Goal: Task Accomplishment & Management: Use online tool/utility

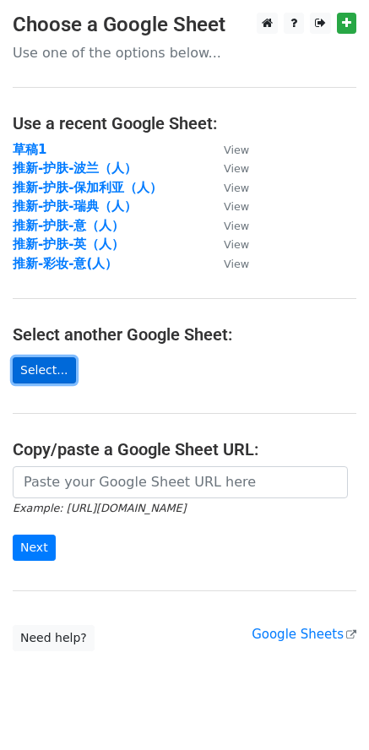
click at [48, 371] on link "Select..." at bounding box center [44, 370] width 63 height 26
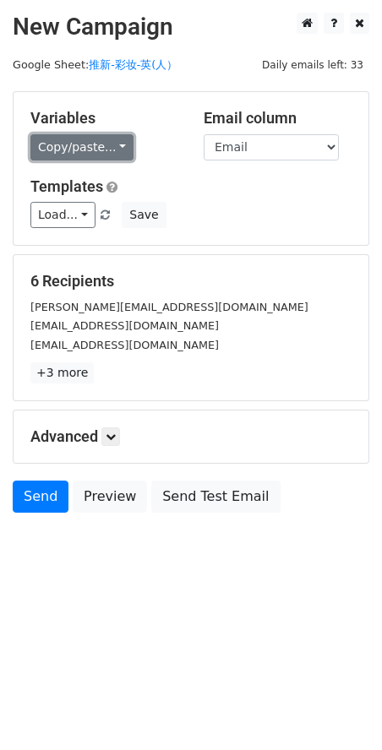
click at [86, 156] on link "Copy/paste..." at bounding box center [81, 147] width 103 height 26
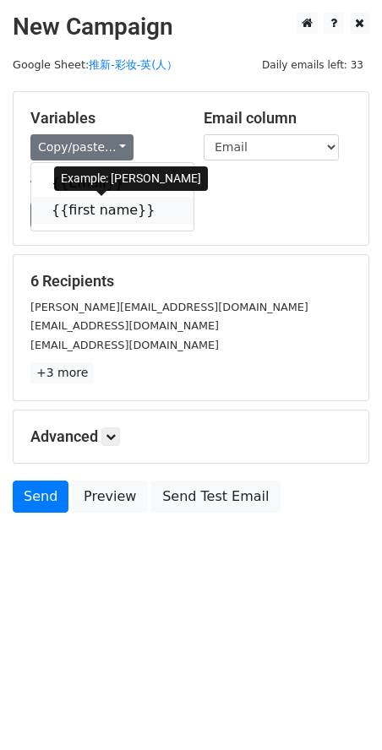
drag, startPoint x: 107, startPoint y: 204, endPoint x: 25, endPoint y: 203, distance: 81.9
click at [107, 205] on link "{{first name}}" at bounding box center [112, 210] width 162 height 27
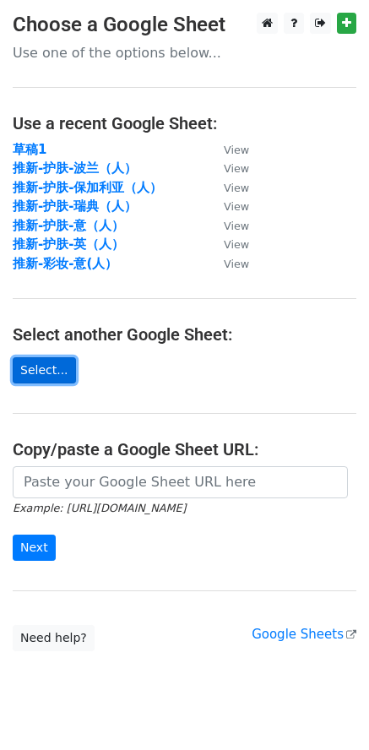
click at [55, 362] on link "Select..." at bounding box center [44, 370] width 63 height 26
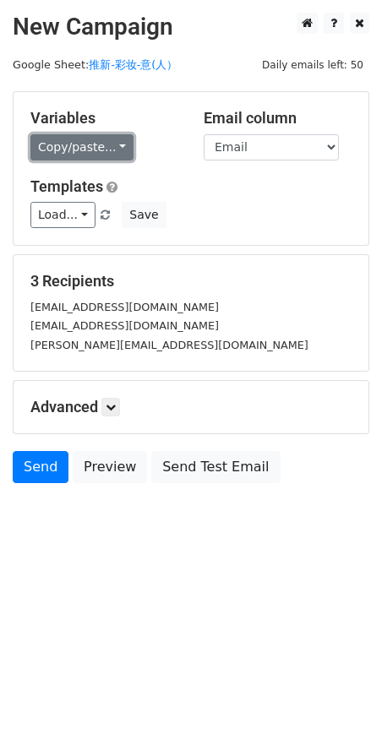
click at [71, 146] on link "Copy/paste..." at bounding box center [81, 147] width 103 height 26
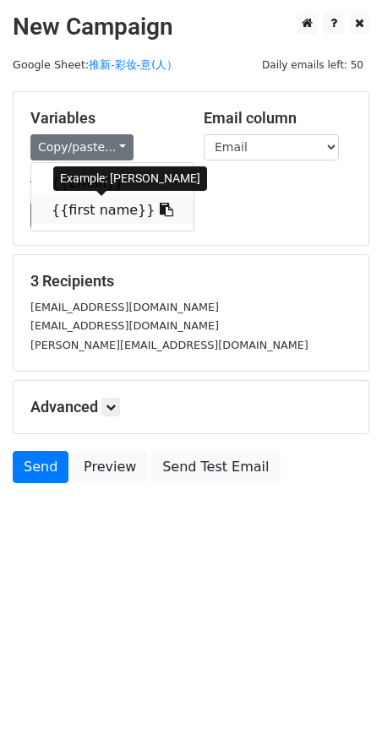
click at [109, 210] on link "{{first name}}" at bounding box center [112, 210] width 162 height 27
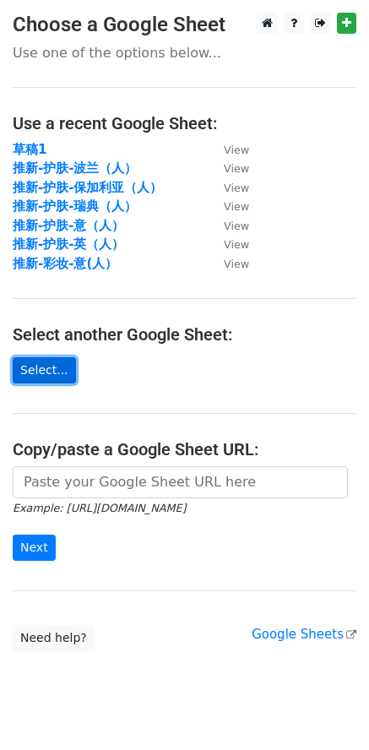
click at [47, 371] on link "Select..." at bounding box center [44, 370] width 63 height 26
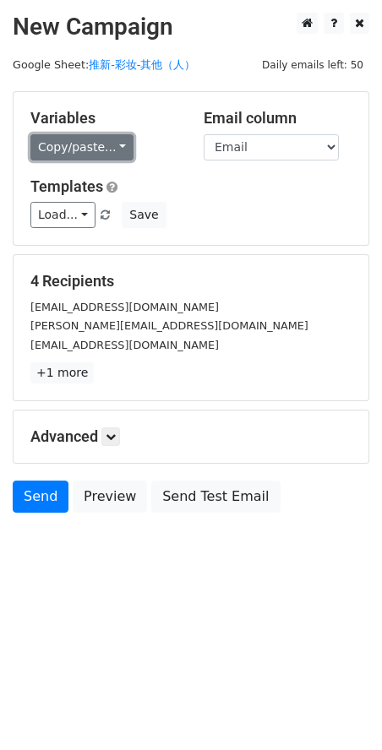
click at [73, 148] on link "Copy/paste..." at bounding box center [81, 147] width 103 height 26
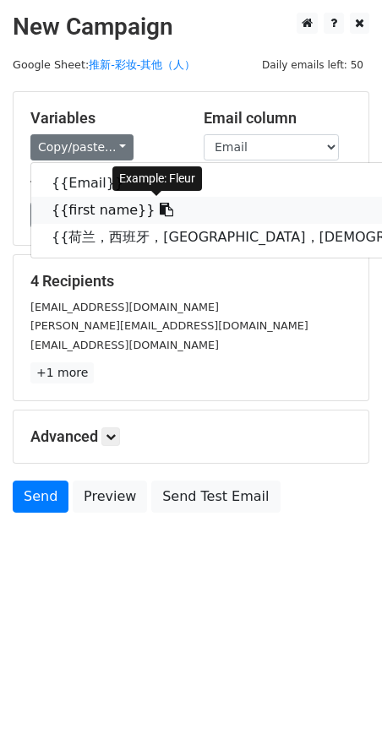
click at [90, 209] on link "{{first name}}" at bounding box center [279, 210] width 496 height 27
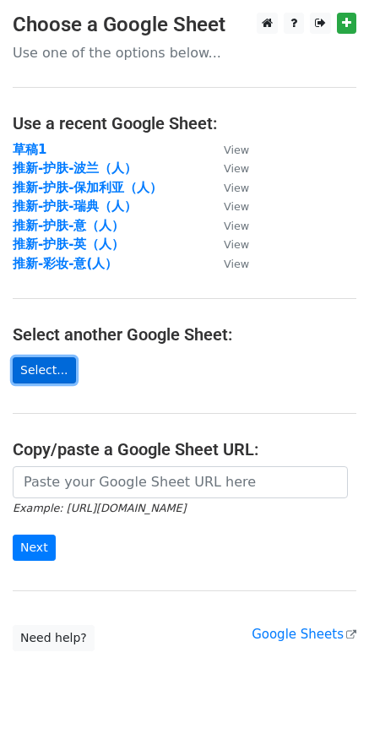
click at [56, 372] on link "Select..." at bounding box center [44, 370] width 63 height 26
